Goal: Information Seeking & Learning: Learn about a topic

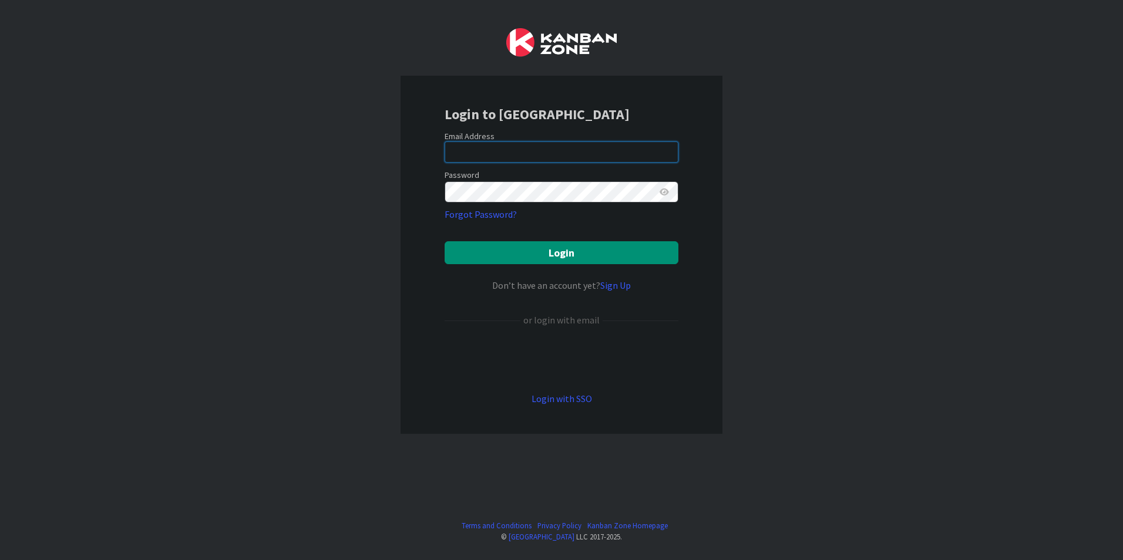
click at [463, 158] on input "email" at bounding box center [562, 152] width 234 height 21
type input "[PERSON_NAME][EMAIL_ADDRESS][DOMAIN_NAME]"
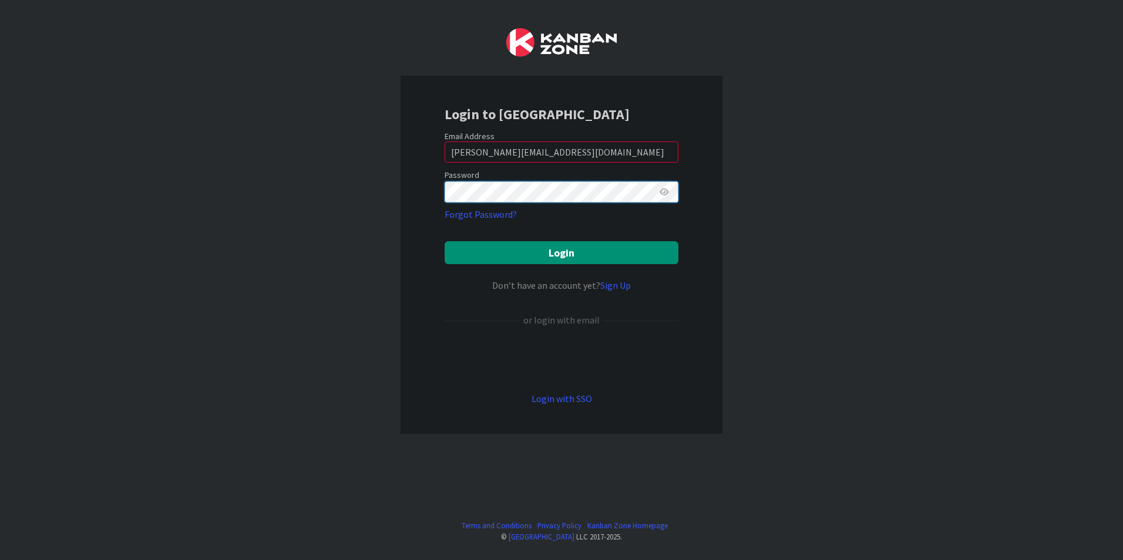
click at [445, 241] on button "Login" at bounding box center [562, 252] width 234 height 23
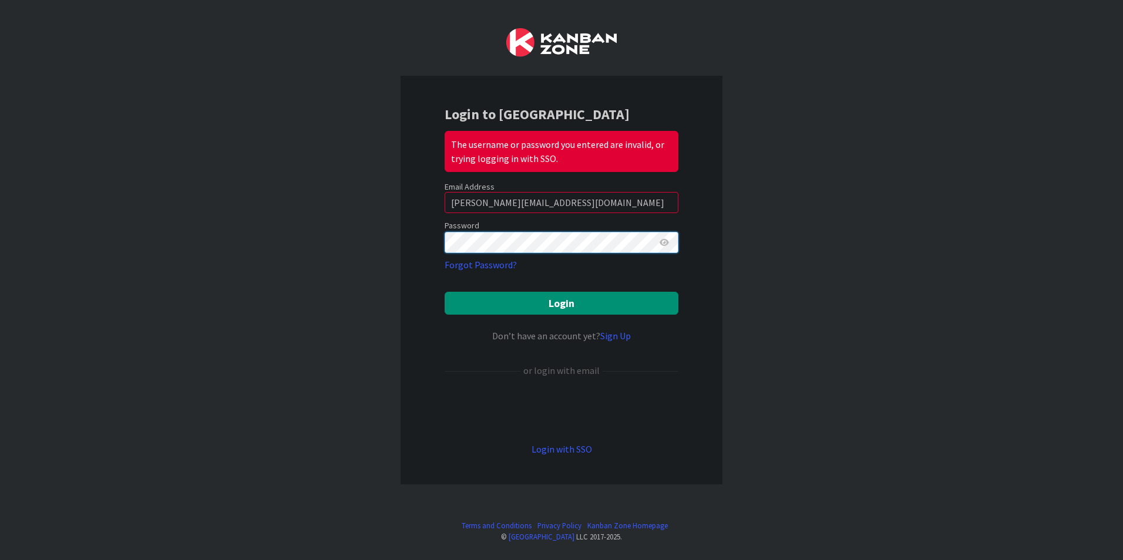
click at [354, 243] on div "Login to Kanban Zone The username or password you entered are invalid, or tryin…" at bounding box center [561, 280] width 1123 height 560
click at [445, 292] on button "Login" at bounding box center [562, 303] width 234 height 23
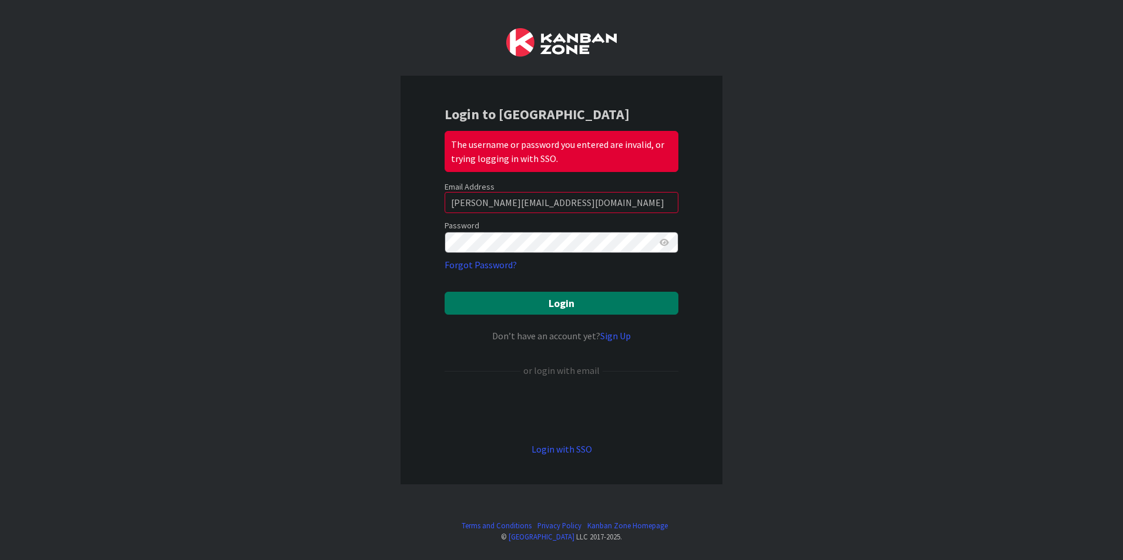
click at [560, 302] on button "Login" at bounding box center [562, 303] width 234 height 23
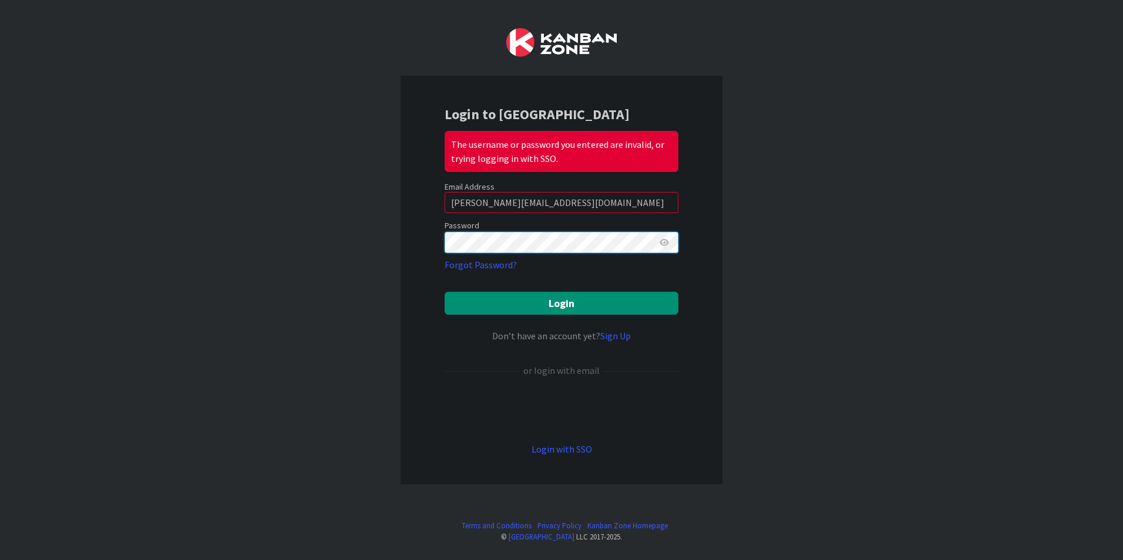
click at [294, 229] on div "Login to Kanban Zone The username or password you entered are invalid, or tryin…" at bounding box center [561, 280] width 1123 height 560
click at [445, 292] on button "Login" at bounding box center [562, 303] width 234 height 23
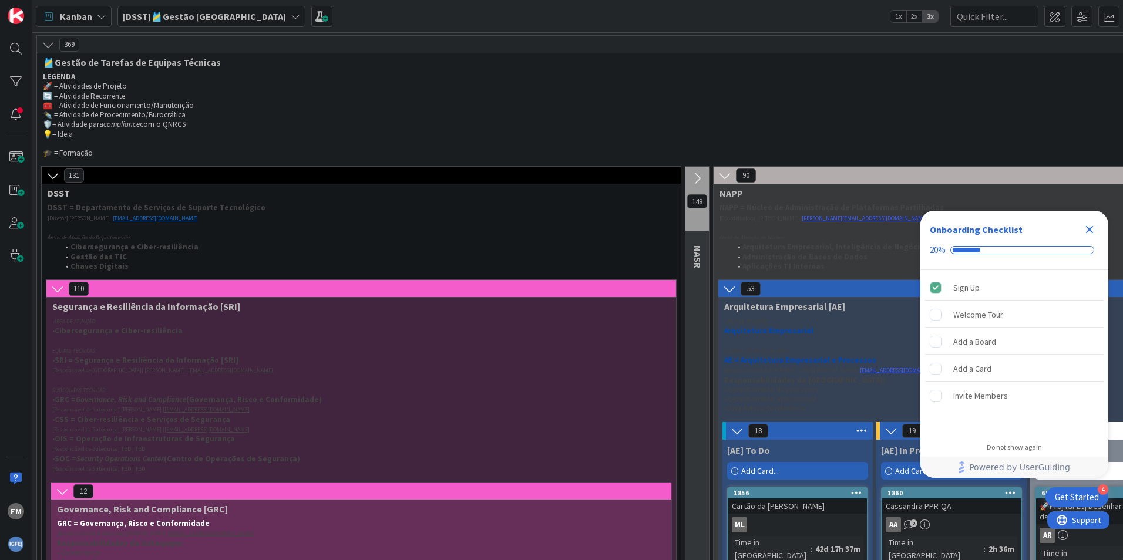
click at [1091, 229] on icon "Close Checklist" at bounding box center [1090, 230] width 8 height 8
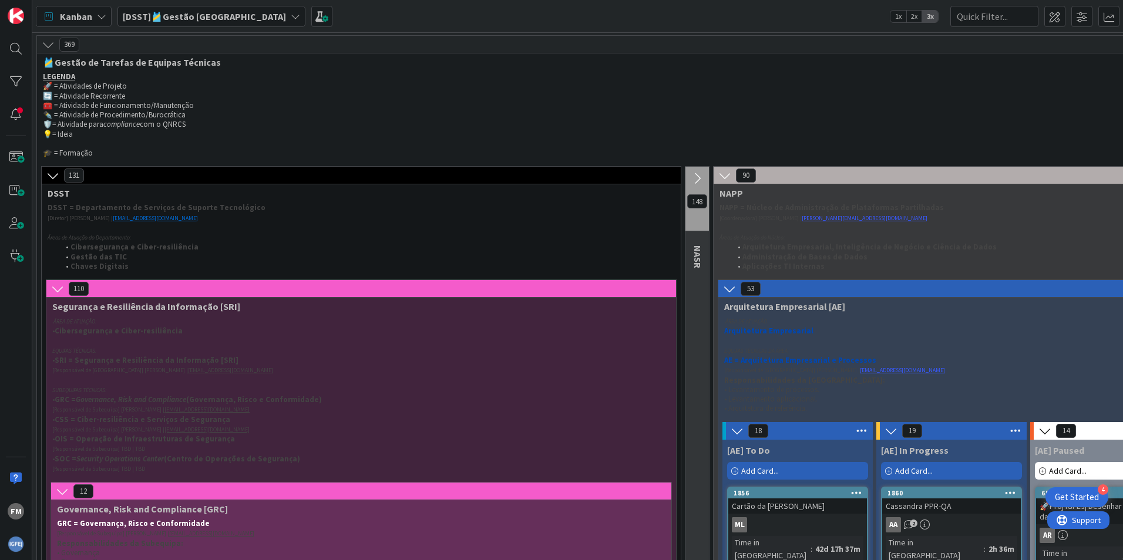
click at [291, 15] on icon at bounding box center [295, 16] width 9 height 9
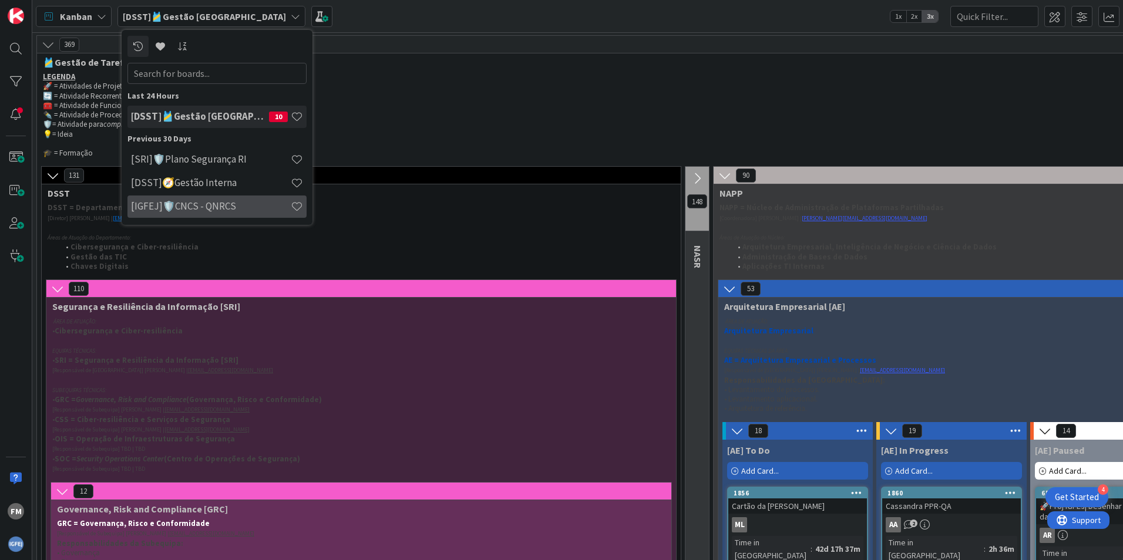
click at [237, 203] on h4 "[IGFEJ]🛡️CNCS - QNRCS" at bounding box center [211, 206] width 160 height 12
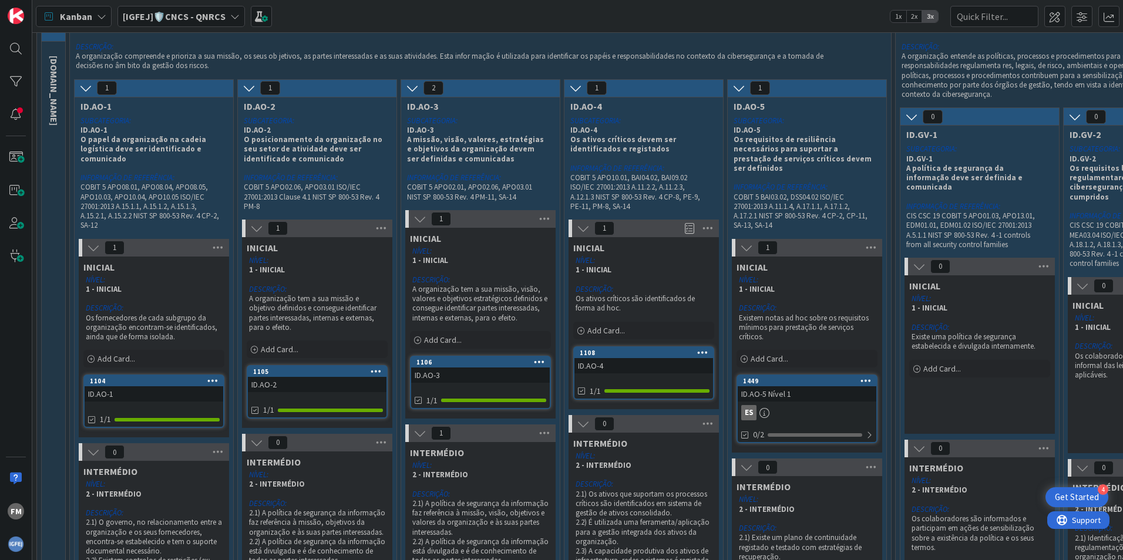
scroll to position [117, 0]
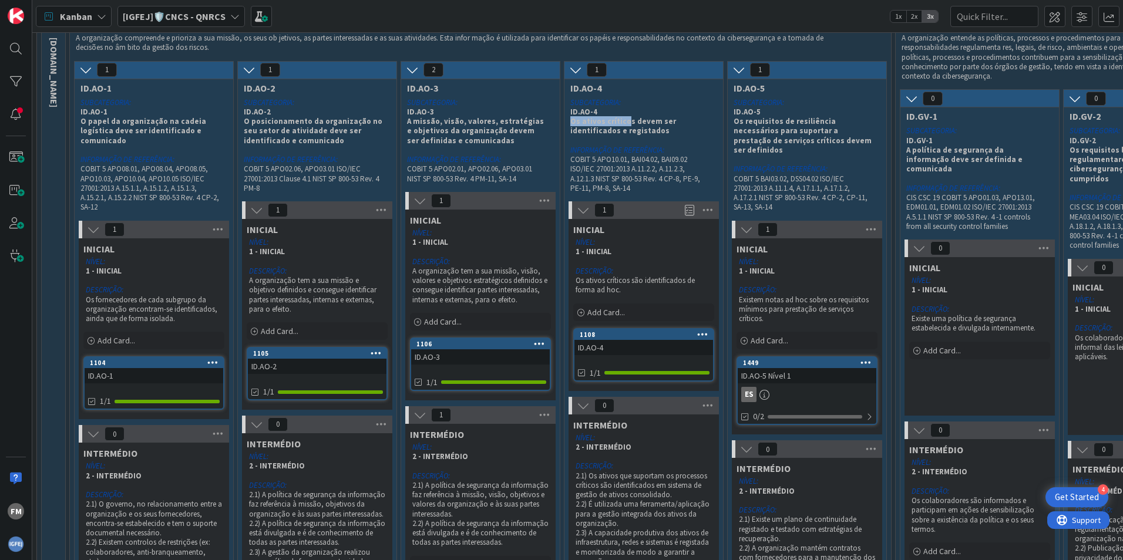
drag, startPoint x: 623, startPoint y: 126, endPoint x: 567, endPoint y: 120, distance: 55.5
click at [567, 120] on div "SUBCATEGORIA: ID.AO-4 Os ativos críticos devem ser identificados e registados I…" at bounding box center [639, 146] width 150 height 100
drag, startPoint x: 567, startPoint y: 120, endPoint x: 615, endPoint y: 129, distance: 49.0
click at [615, 129] on p "Os ativos críticos devem ser identificados e registados" at bounding box center [639, 126] width 139 height 19
drag, startPoint x: 615, startPoint y: 129, endPoint x: 577, endPoint y: 118, distance: 40.3
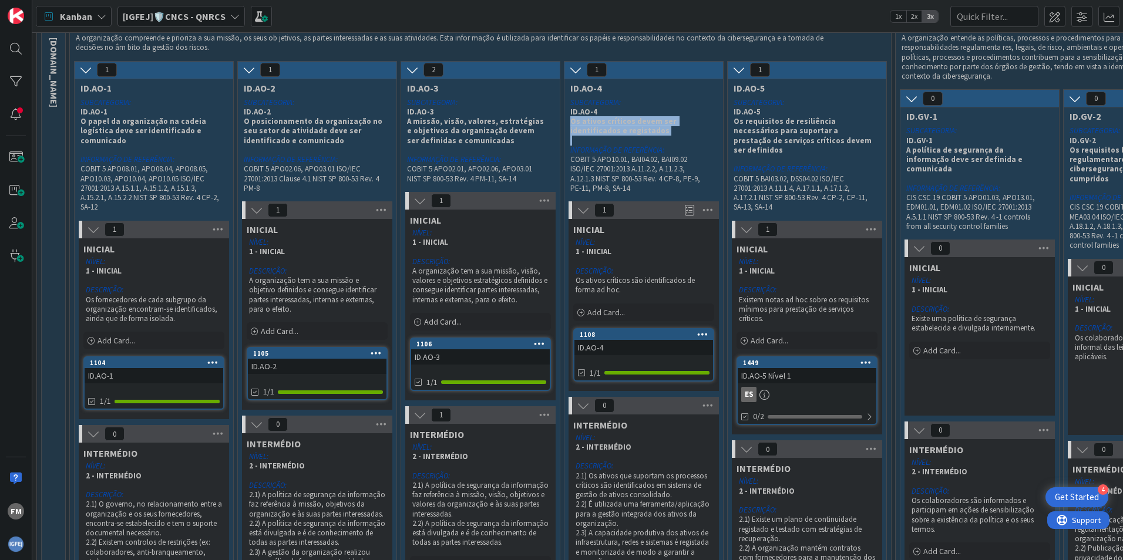
click at [577, 118] on p "Os ativos críticos devem ser identificados e registados" at bounding box center [639, 126] width 139 height 19
click at [643, 359] on link "1108 ID.AO-4 1/1" at bounding box center [643, 354] width 141 height 53
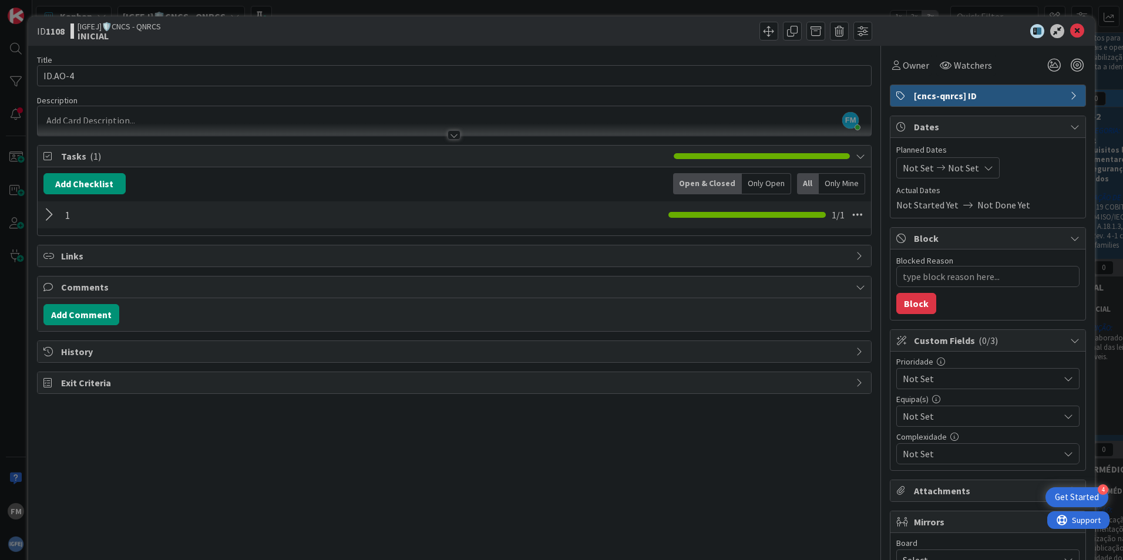
click at [58, 153] on div "Tasks ( 1 )" at bounding box center [454, 157] width 833 height 22
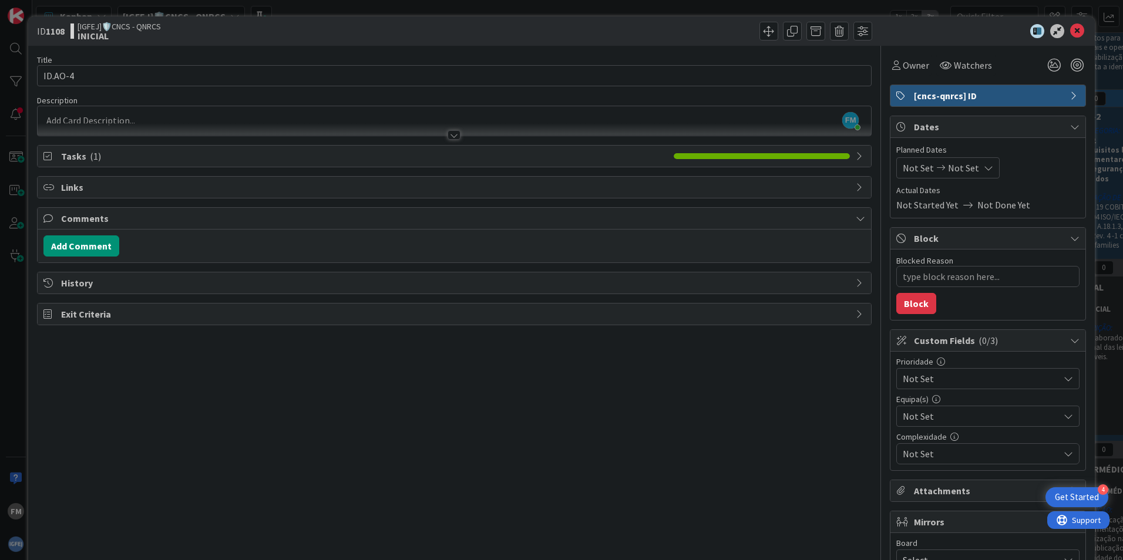
click at [59, 153] on div "Tasks ( 1 )" at bounding box center [454, 156] width 833 height 21
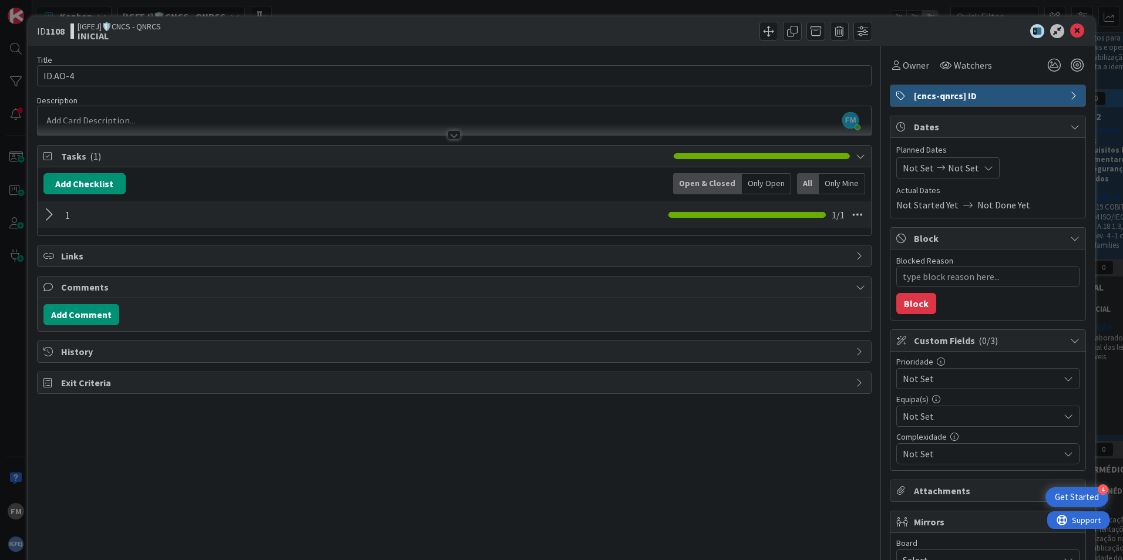
click at [51, 212] on div at bounding box center [50, 214] width 15 height 21
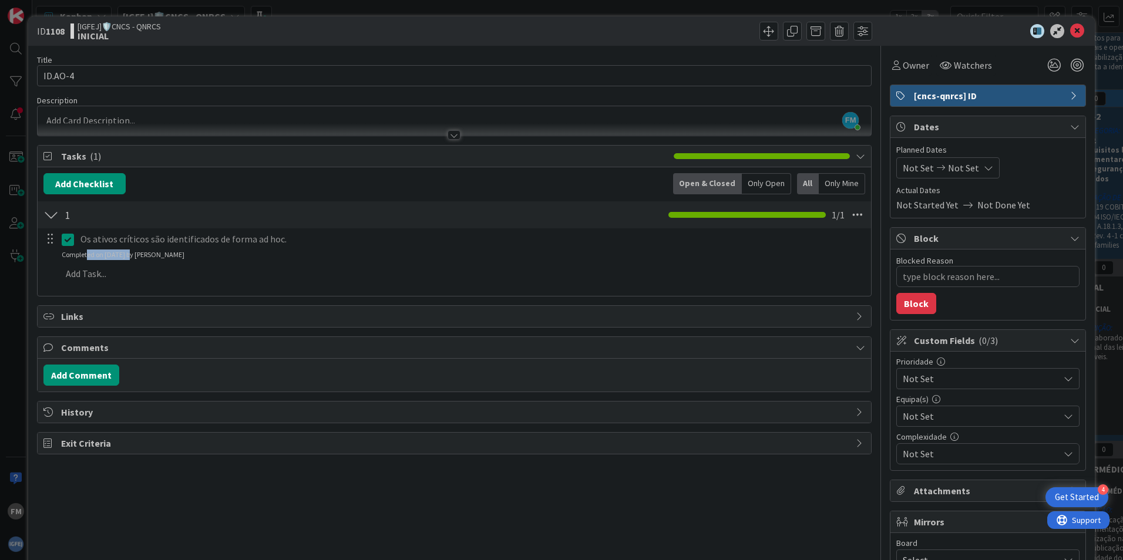
drag, startPoint x: 130, startPoint y: 254, endPoint x: 87, endPoint y: 254, distance: 42.9
click at [87, 254] on div "Completed on [DATE] by [PERSON_NAME]" at bounding box center [123, 255] width 123 height 11
click at [1070, 32] on icon at bounding box center [1077, 31] width 14 height 14
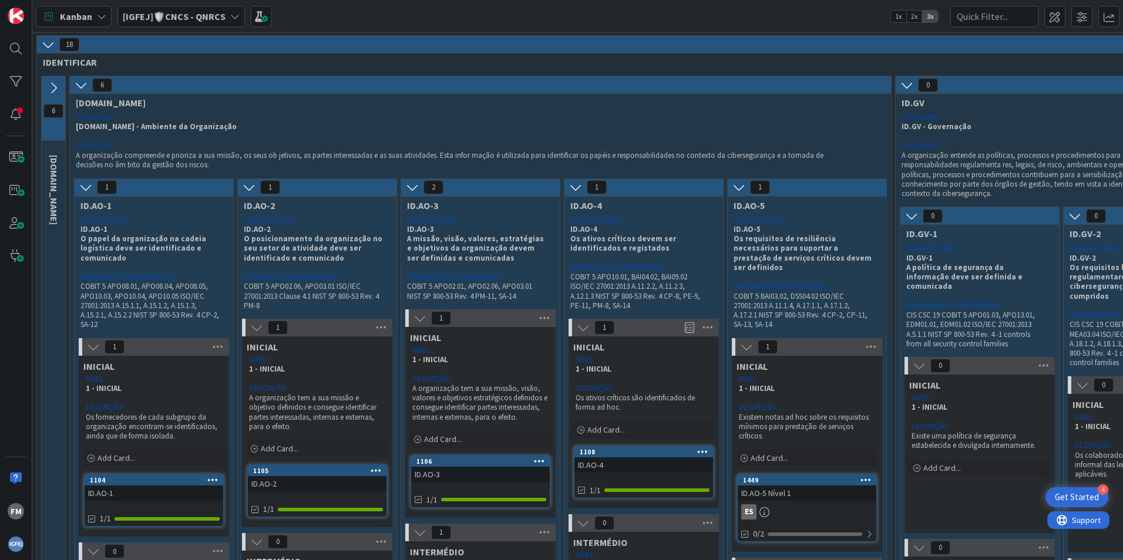
click at [61, 169] on div "[DOMAIN_NAME]" at bounding box center [56, 190] width 28 height 82
click at [53, 164] on span "[DOMAIN_NAME]" at bounding box center [54, 190] width 12 height 70
drag, startPoint x: 53, startPoint y: 164, endPoint x: 54, endPoint y: 88, distance: 76.9
click at [54, 88] on icon at bounding box center [53, 88] width 13 height 13
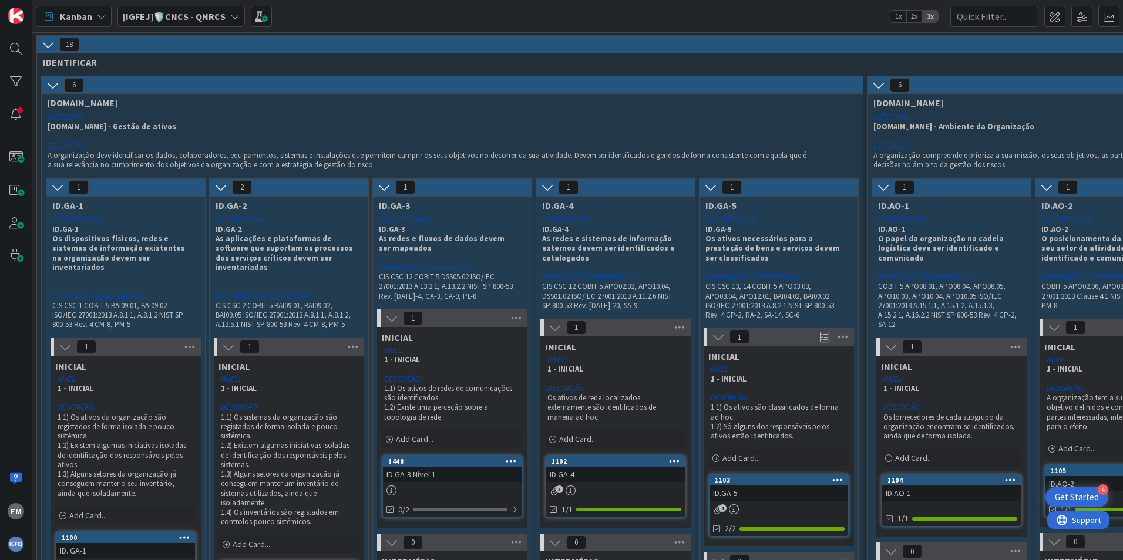
click at [471, 479] on div "ID.GA-3 Nível 1" at bounding box center [452, 474] width 139 height 15
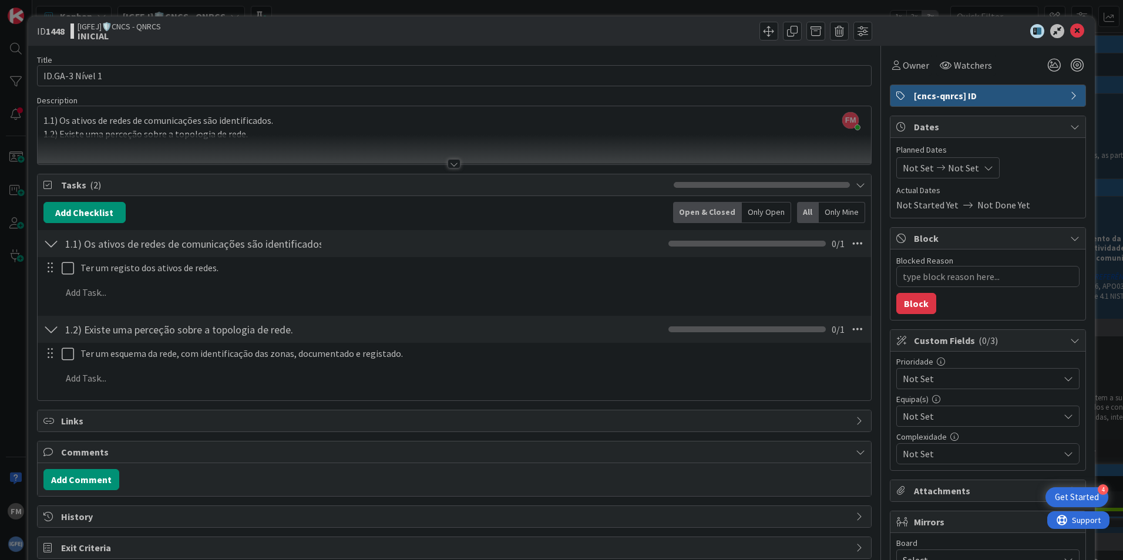
click at [55, 240] on div at bounding box center [50, 243] width 15 height 21
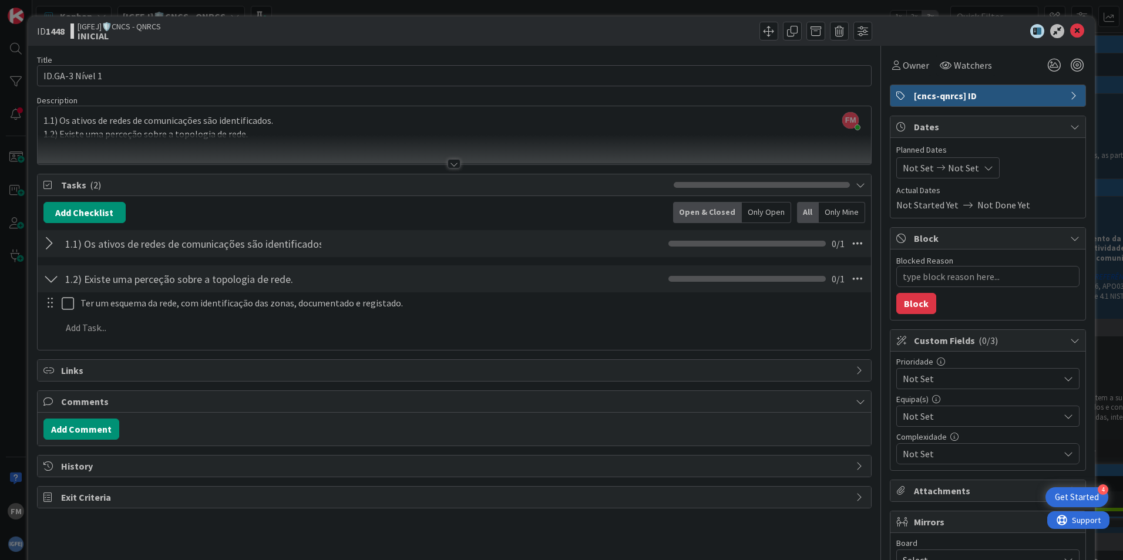
click at [56, 240] on div at bounding box center [50, 243] width 15 height 21
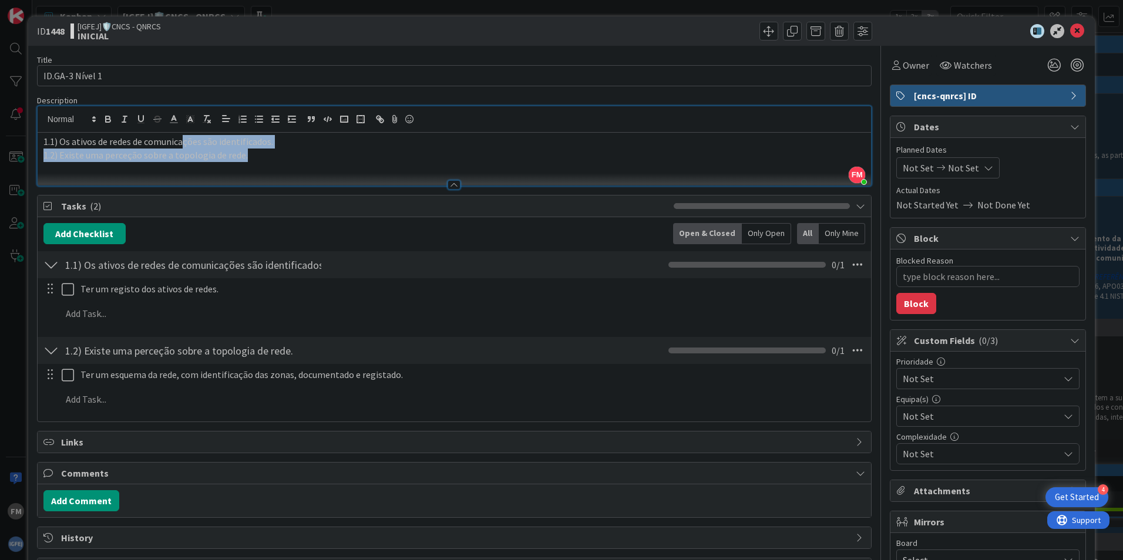
drag, startPoint x: 183, startPoint y: 117, endPoint x: 247, endPoint y: 162, distance: 78.5
click at [247, 162] on div "1.1) Os ativos de redes de comunicações são identificados. 1.2) Existe uma perc…" at bounding box center [454, 159] width 833 height 53
click at [288, 158] on p "1.2) Existe uma perceção sobre a topologia de rede." at bounding box center [454, 156] width 822 height 14
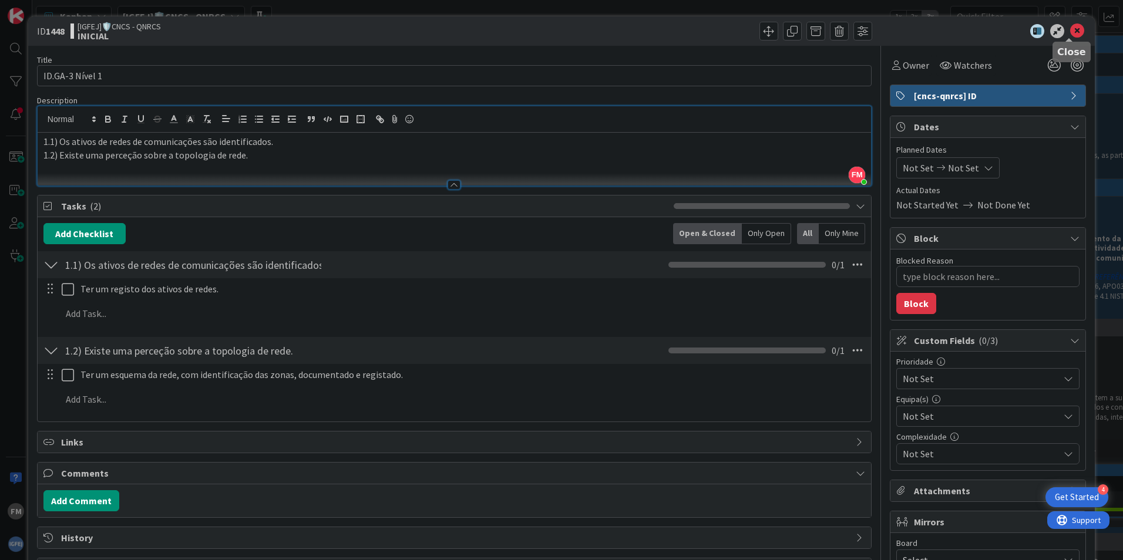
click at [1070, 29] on icon at bounding box center [1077, 31] width 14 height 14
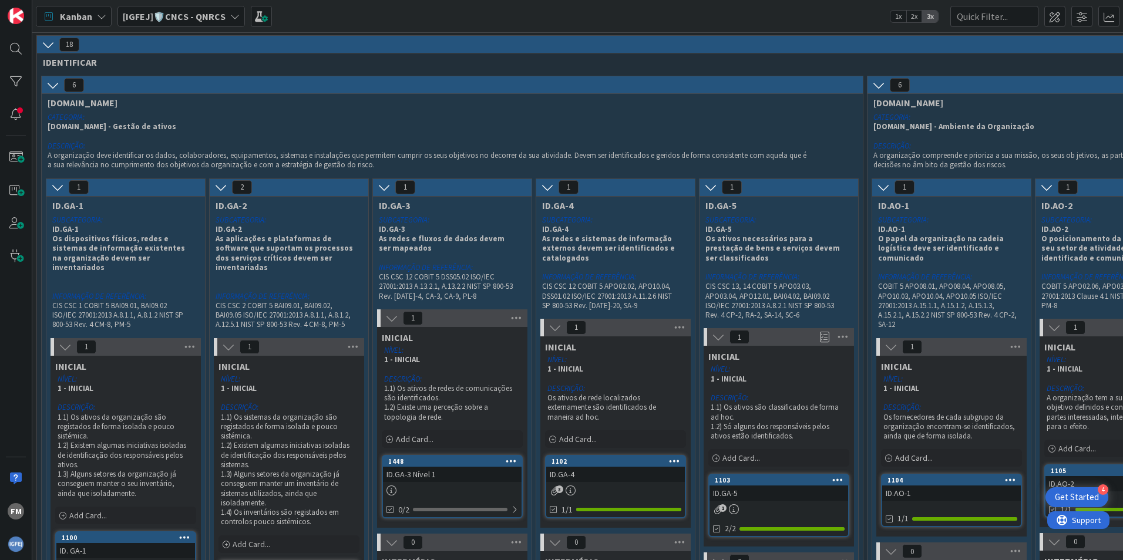
scroll to position [59, 0]
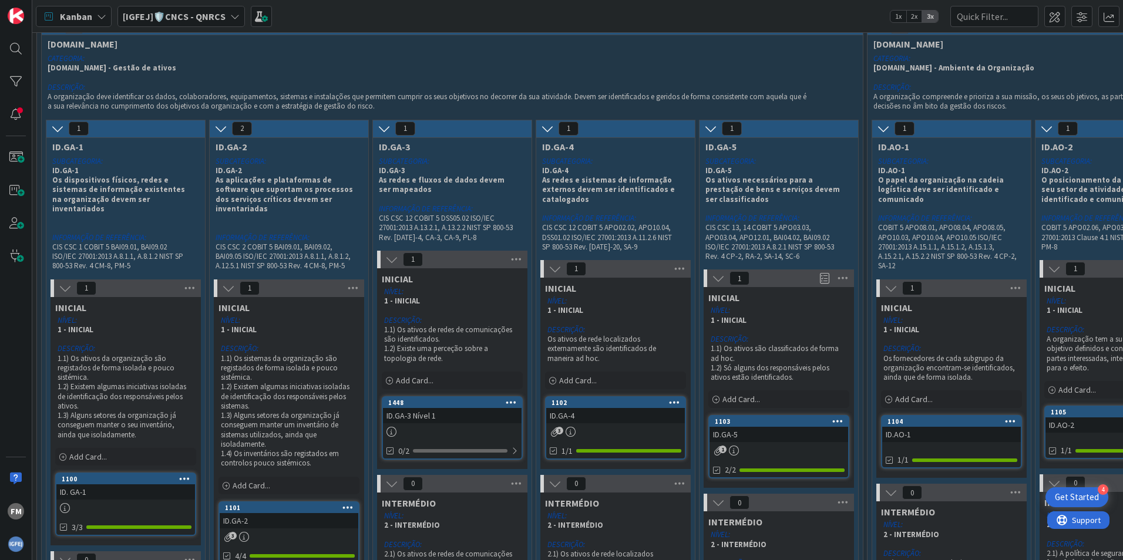
click at [53, 130] on icon at bounding box center [57, 128] width 13 height 13
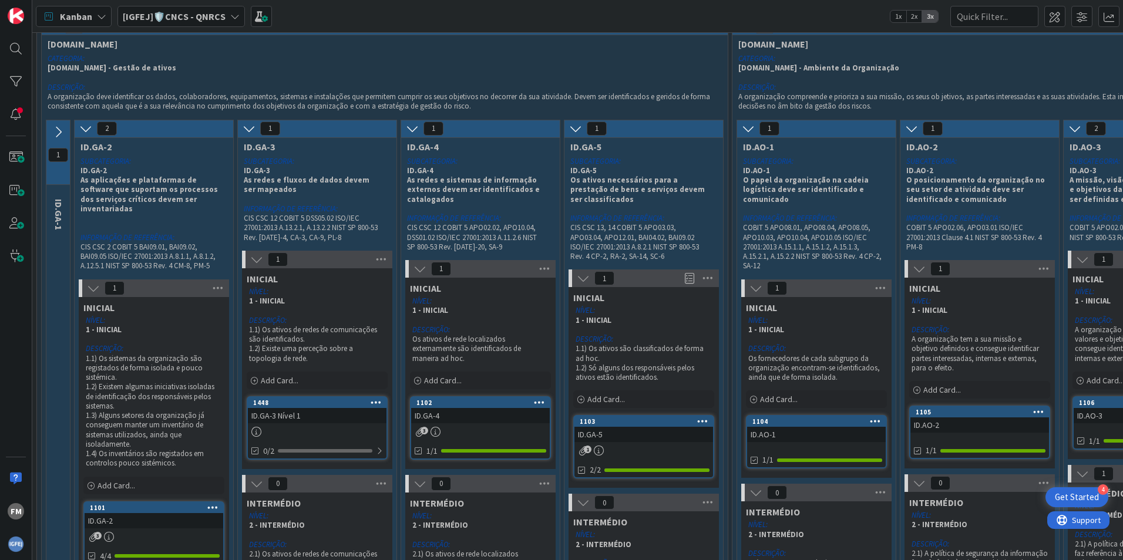
scroll to position [0, 0]
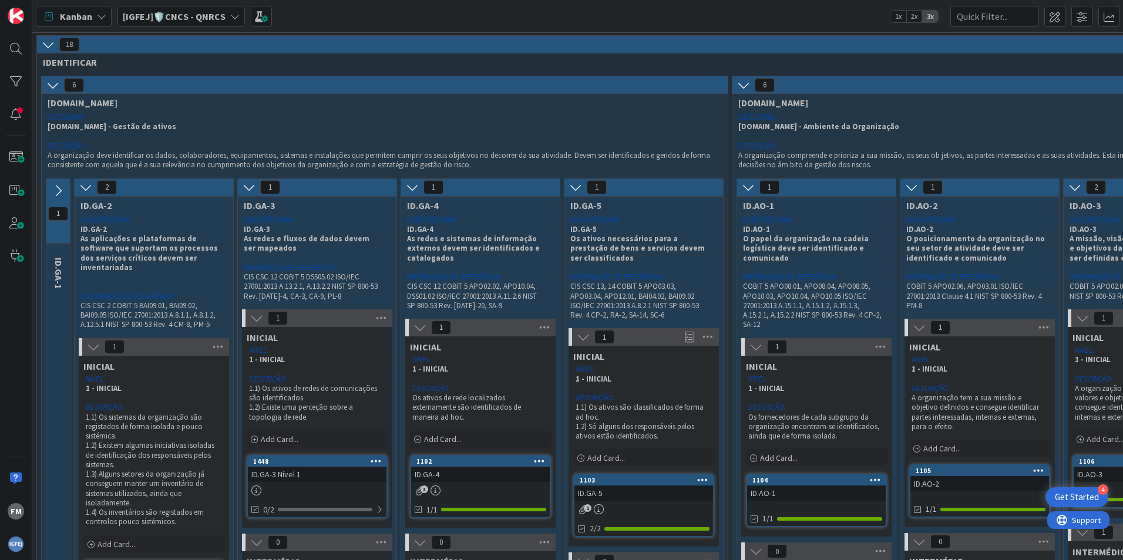
click at [53, 41] on icon at bounding box center [48, 44] width 13 height 13
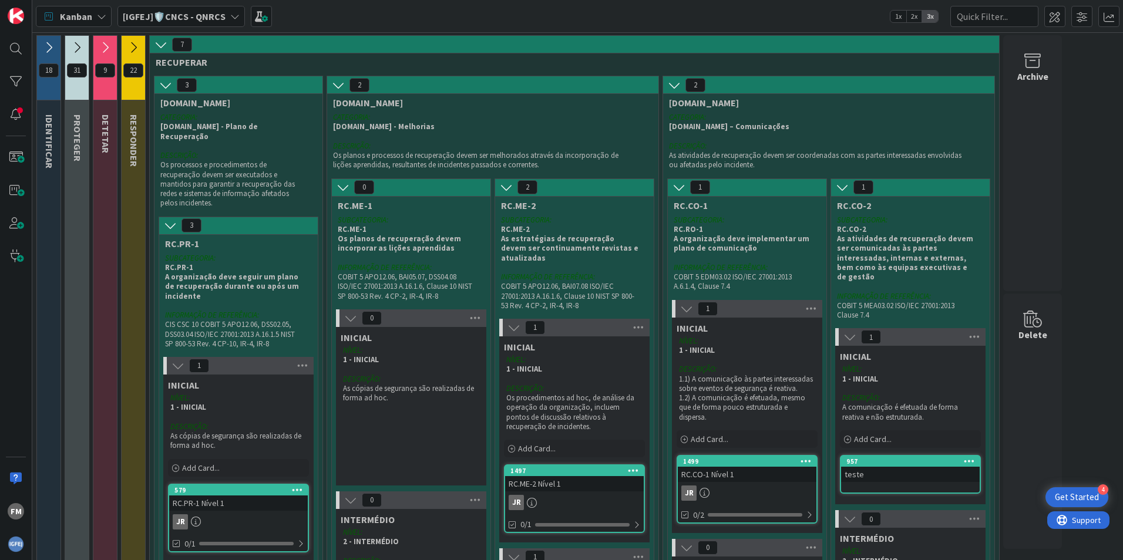
click at [157, 43] on icon at bounding box center [160, 44] width 13 height 13
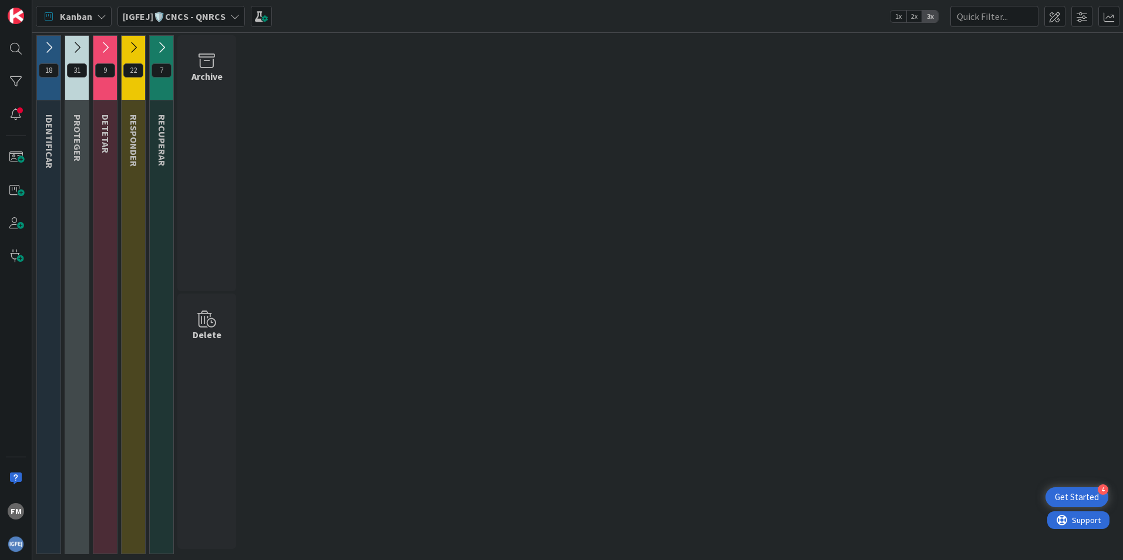
click at [80, 45] on icon at bounding box center [76, 47] width 13 height 13
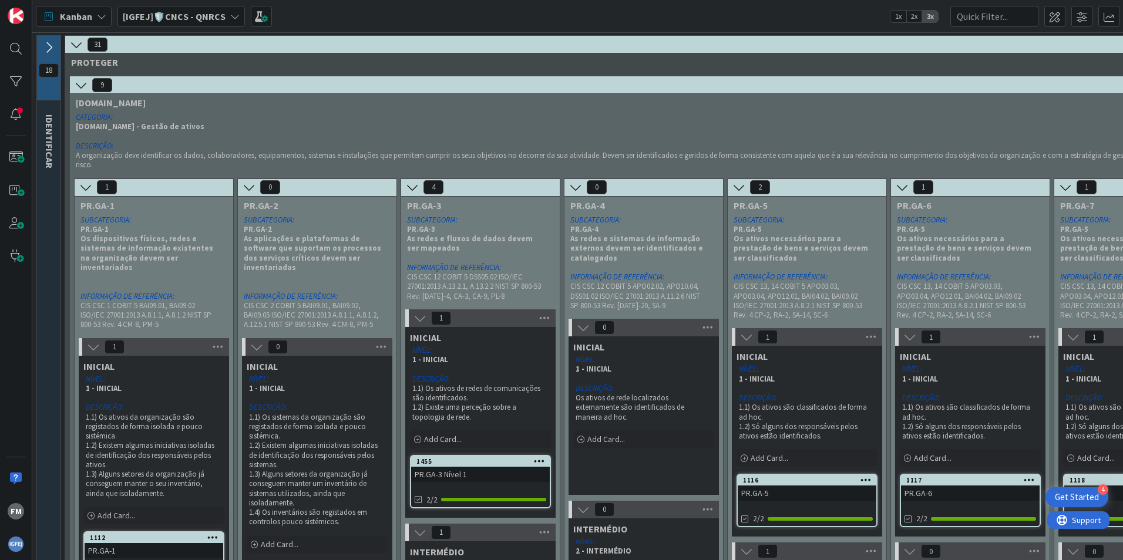
click at [79, 45] on icon at bounding box center [76, 44] width 13 height 13
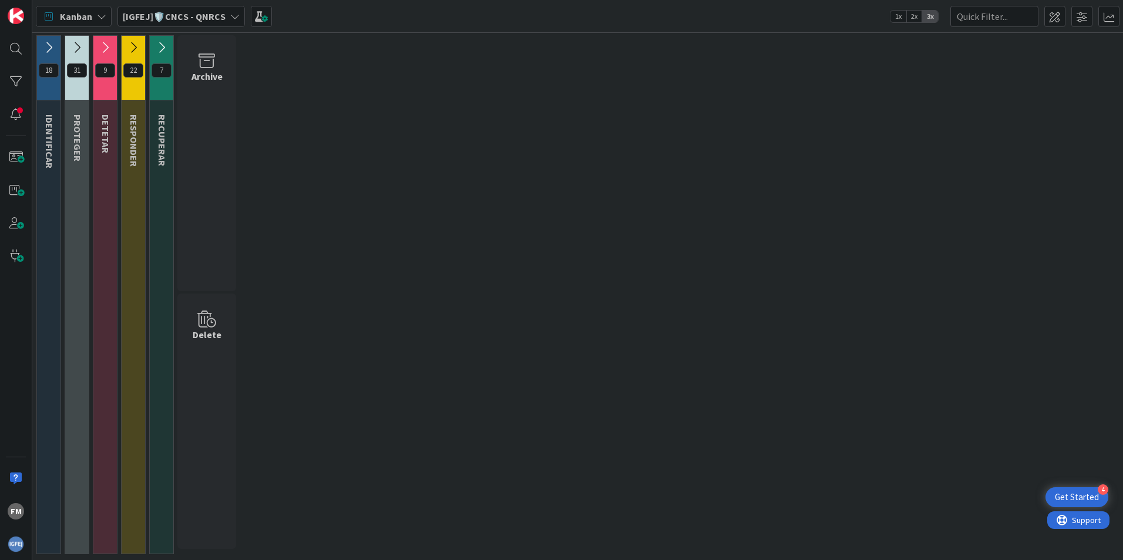
click at [79, 45] on icon at bounding box center [76, 47] width 13 height 13
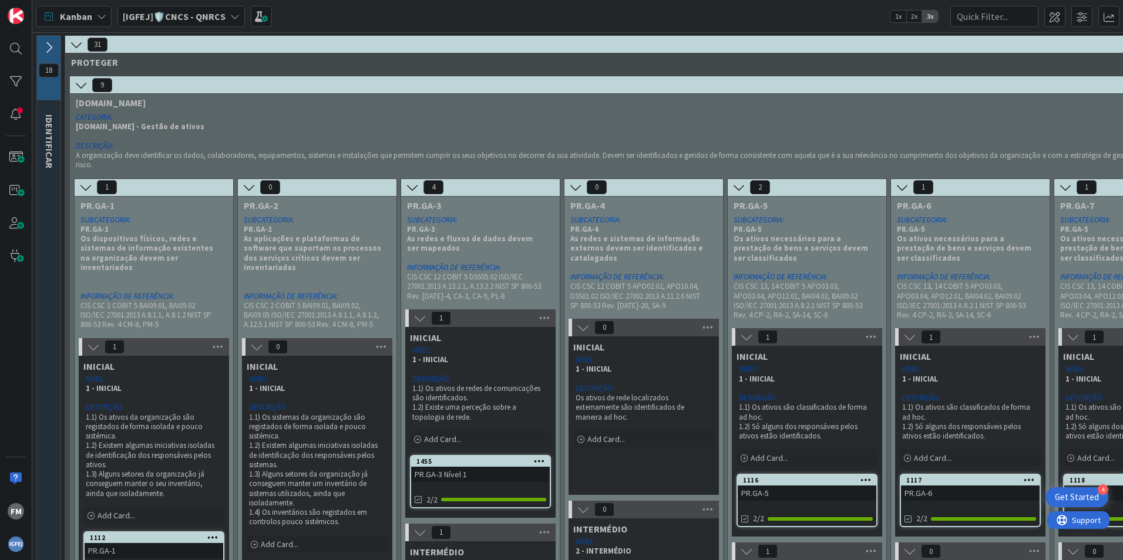
click at [84, 80] on icon at bounding box center [81, 85] width 13 height 13
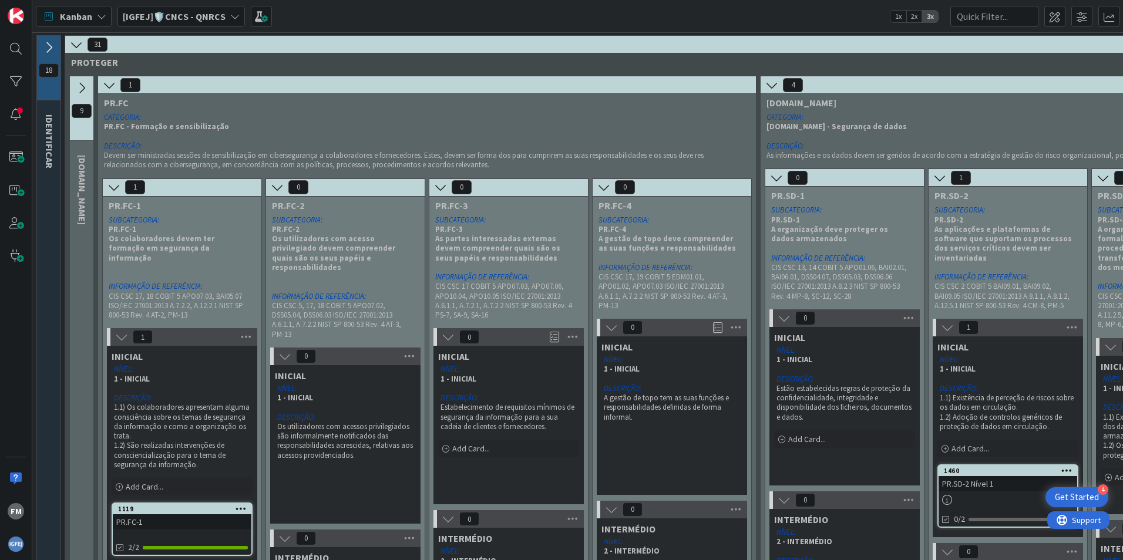
click at [106, 85] on icon at bounding box center [109, 85] width 13 height 13
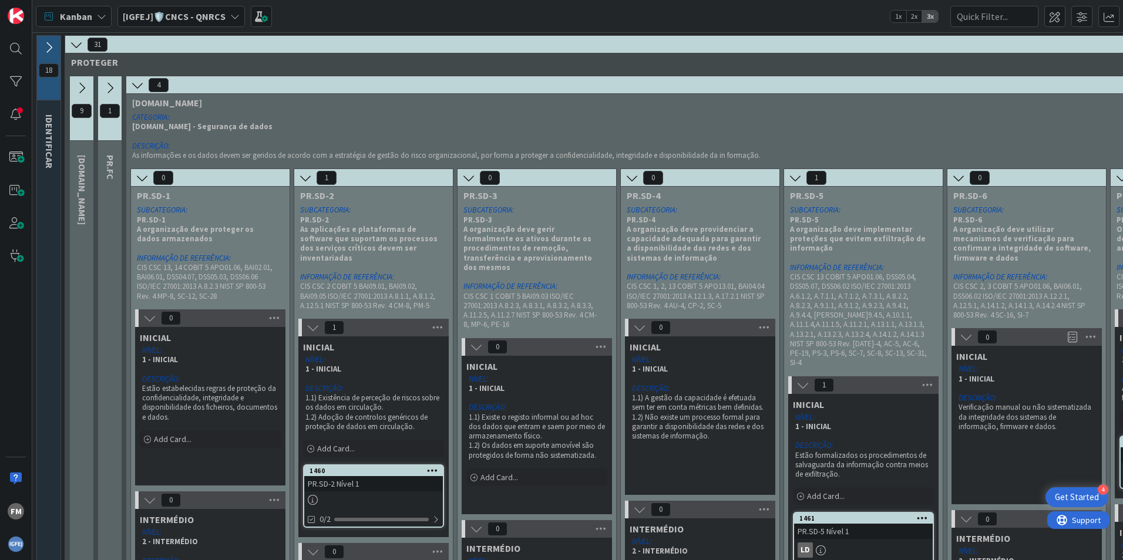
click at [137, 83] on icon at bounding box center [137, 85] width 13 height 13
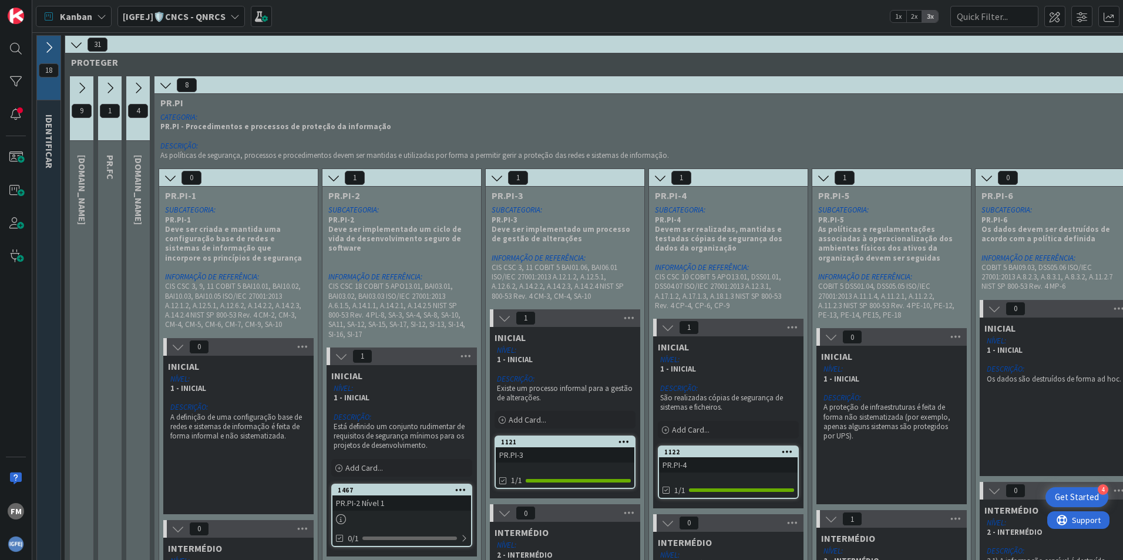
click at [169, 83] on icon at bounding box center [165, 85] width 13 height 13
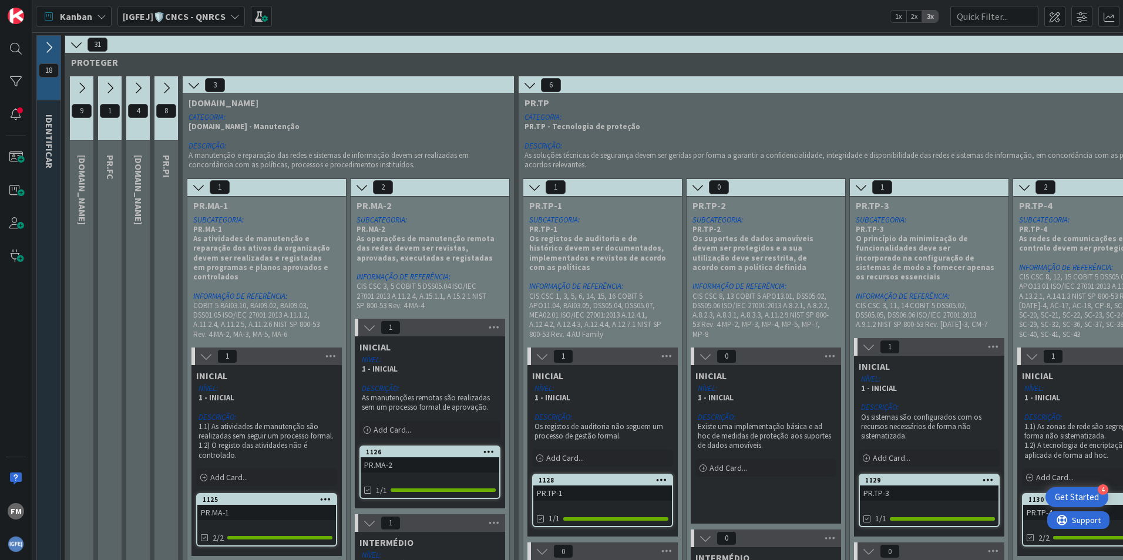
click at [416, 381] on p at bounding box center [430, 379] width 136 height 9
click at [425, 475] on link "1126 PR.MA-2 1/1" at bounding box center [429, 472] width 141 height 53
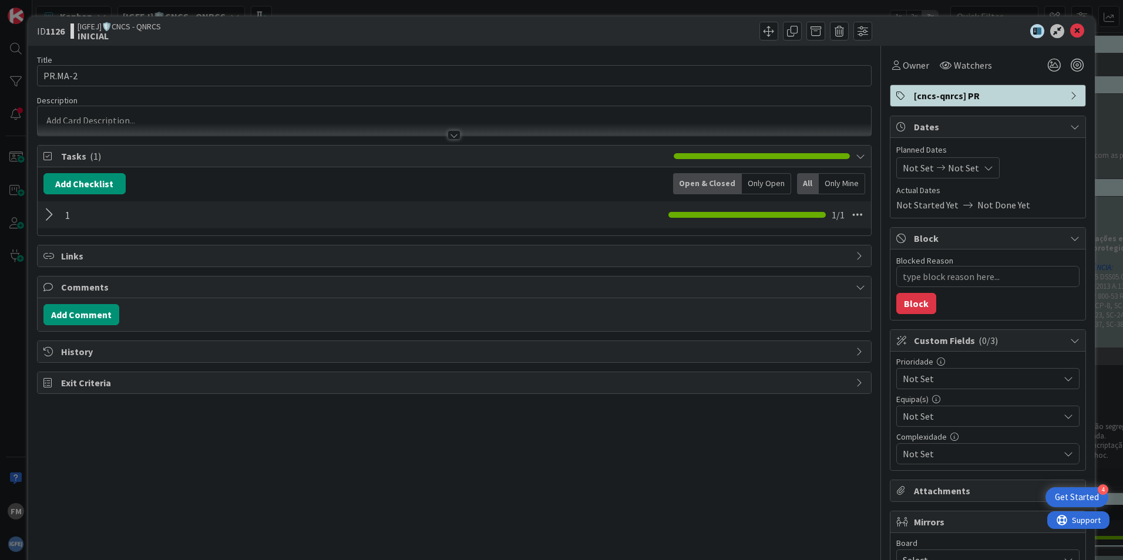
click at [54, 210] on div at bounding box center [50, 214] width 15 height 21
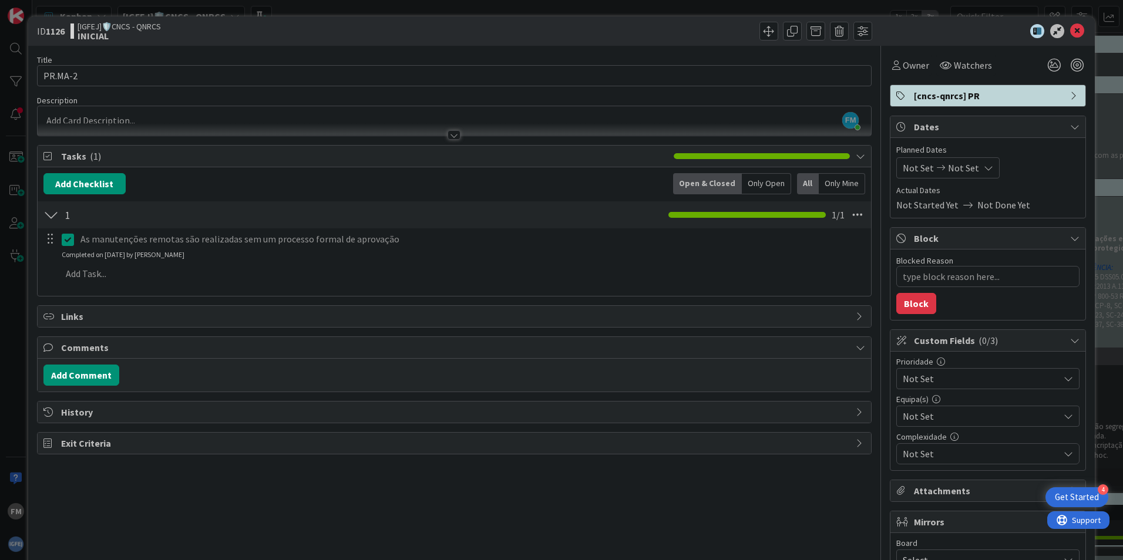
click at [1076, 26] on div at bounding box center [982, 31] width 208 height 14
click at [1071, 28] on icon at bounding box center [1077, 31] width 14 height 14
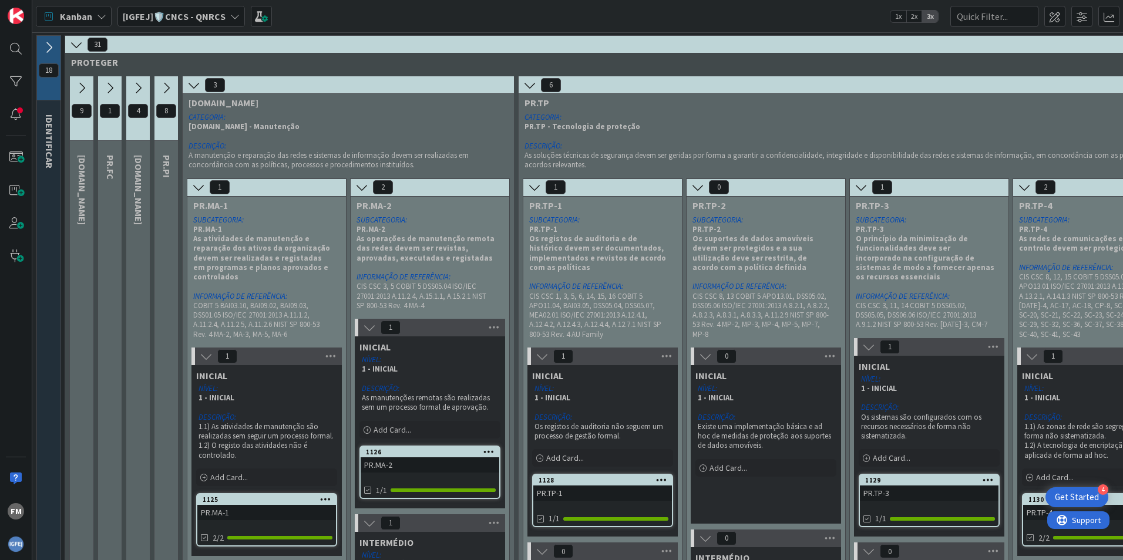
click at [601, 506] on link "1128 PR.TP-1 1/1" at bounding box center [602, 500] width 141 height 53
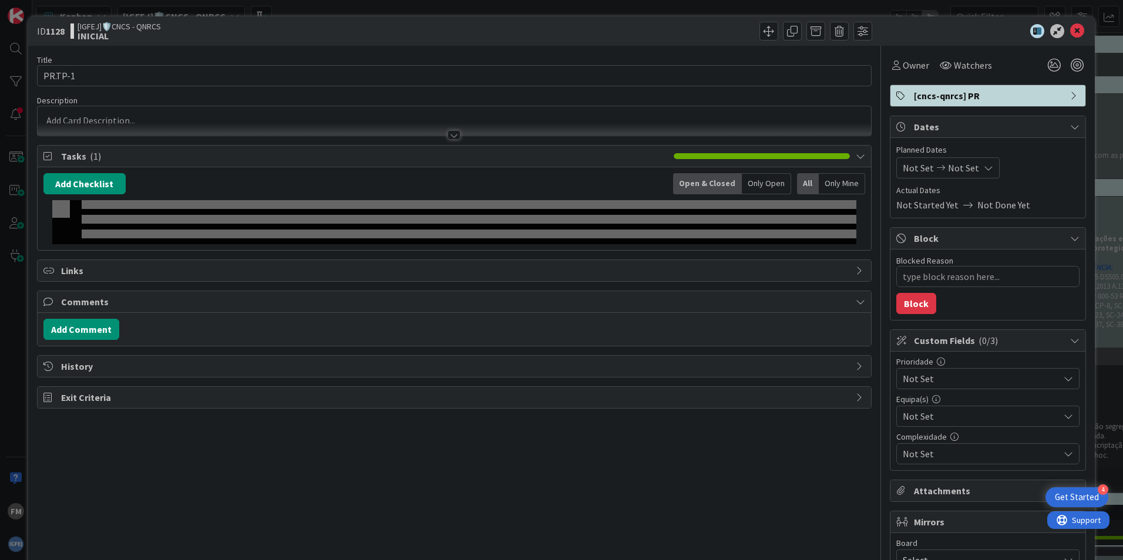
type textarea "x"
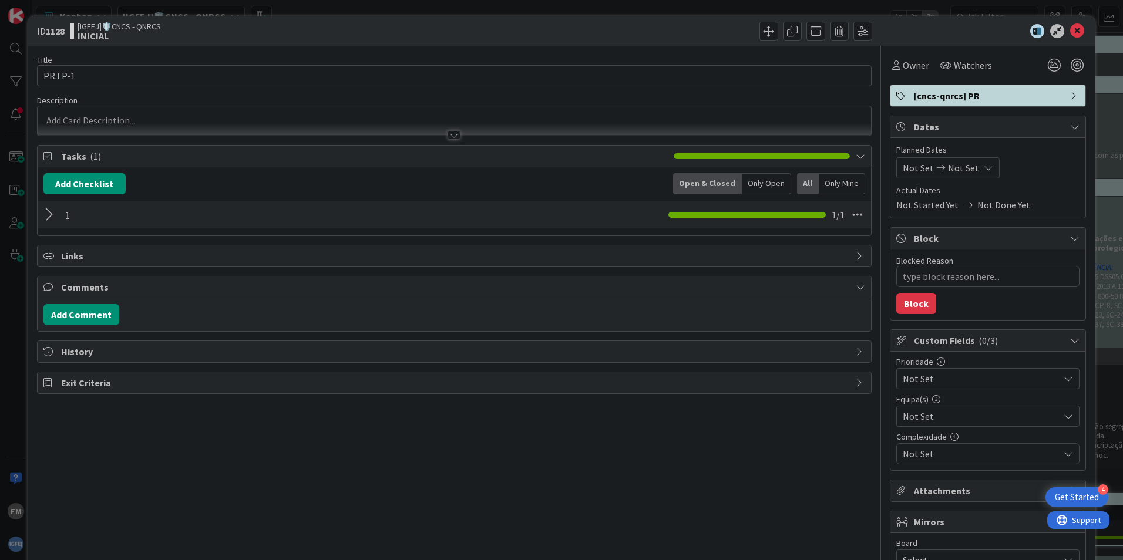
click at [50, 210] on div at bounding box center [50, 214] width 15 height 21
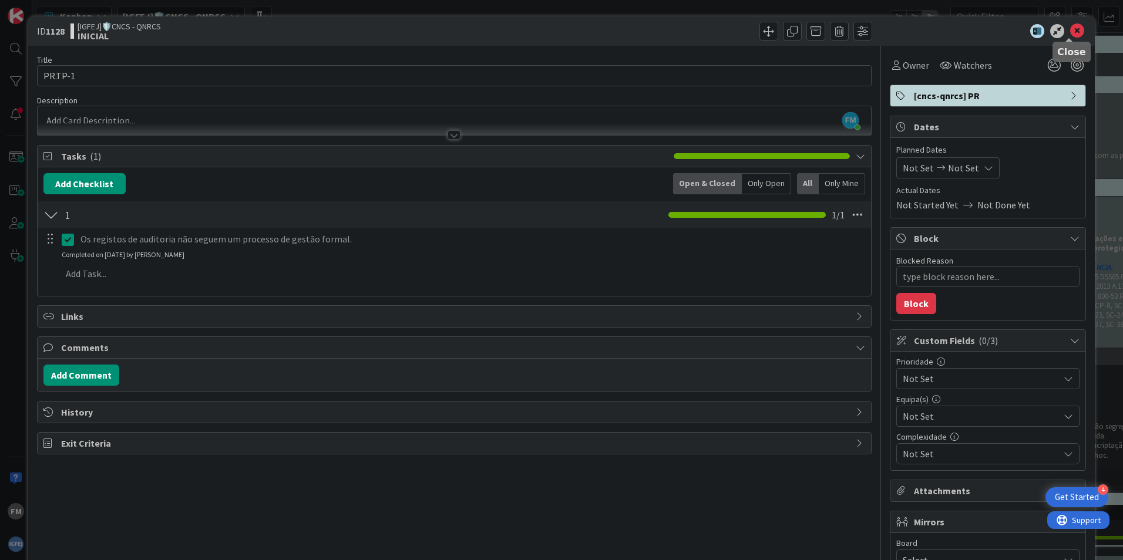
click at [1070, 27] on icon at bounding box center [1077, 31] width 14 height 14
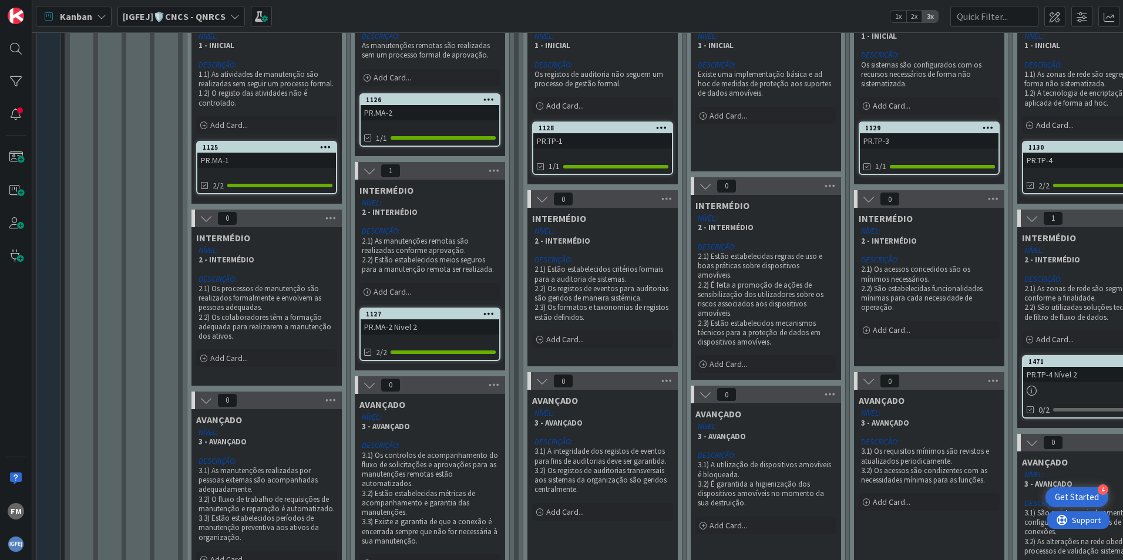
scroll to position [411, 0]
